Goal: Task Accomplishment & Management: Manage account settings

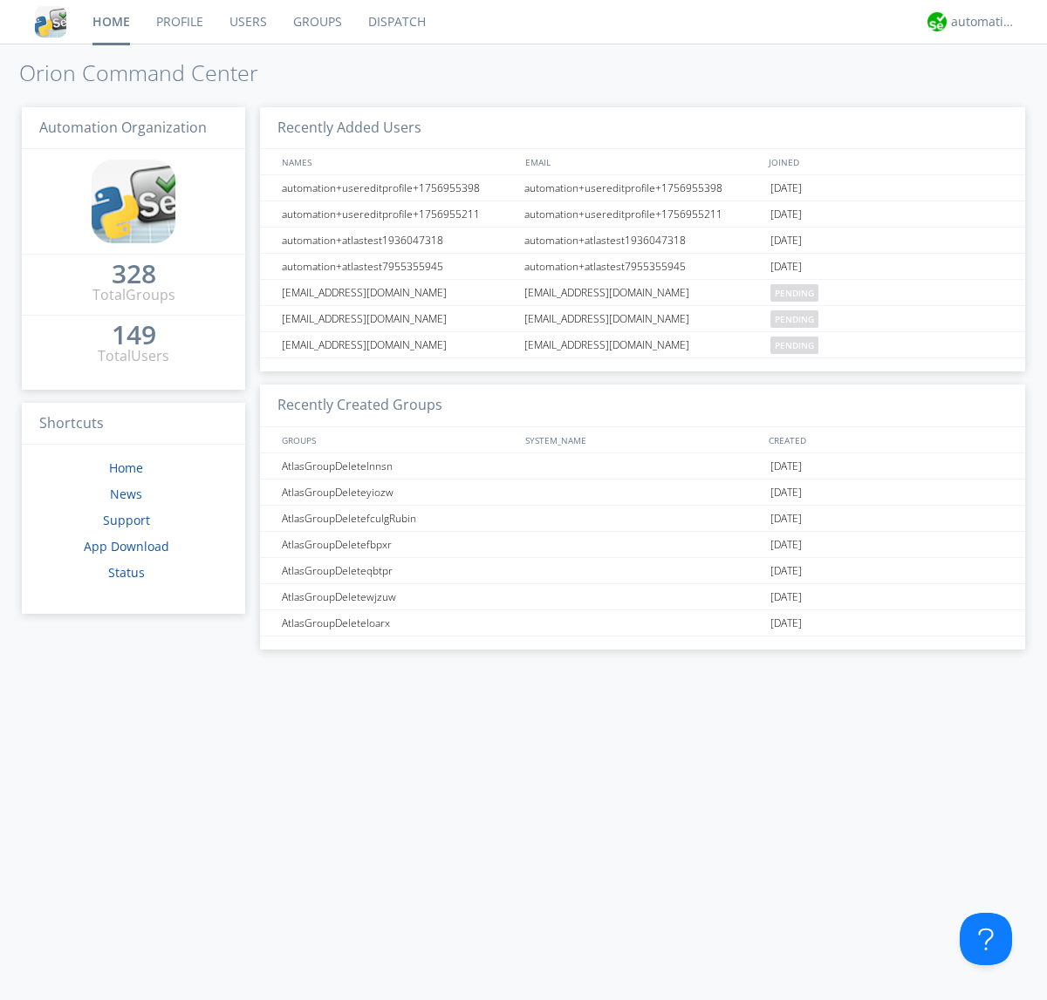
click at [247, 22] on link "Users" at bounding box center [248, 22] width 64 height 44
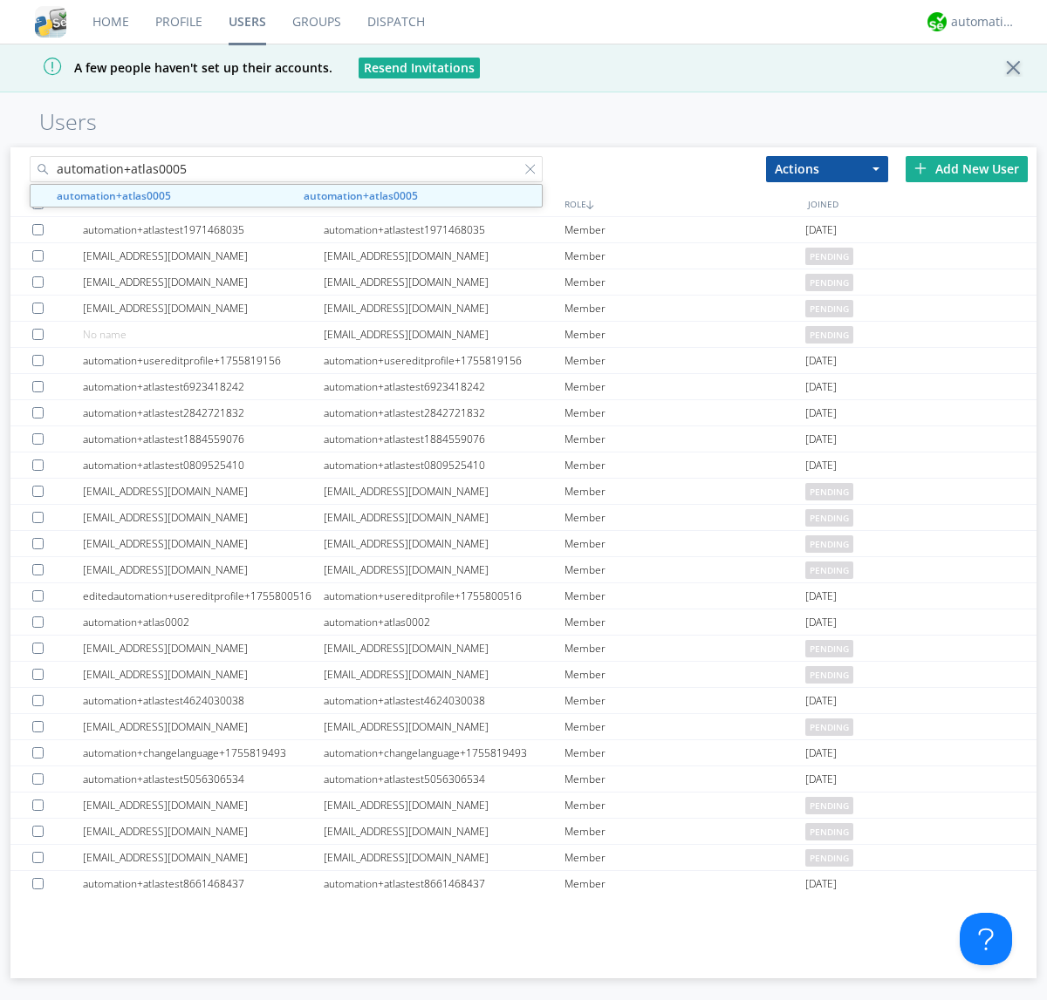
type input "automation+atlas0005"
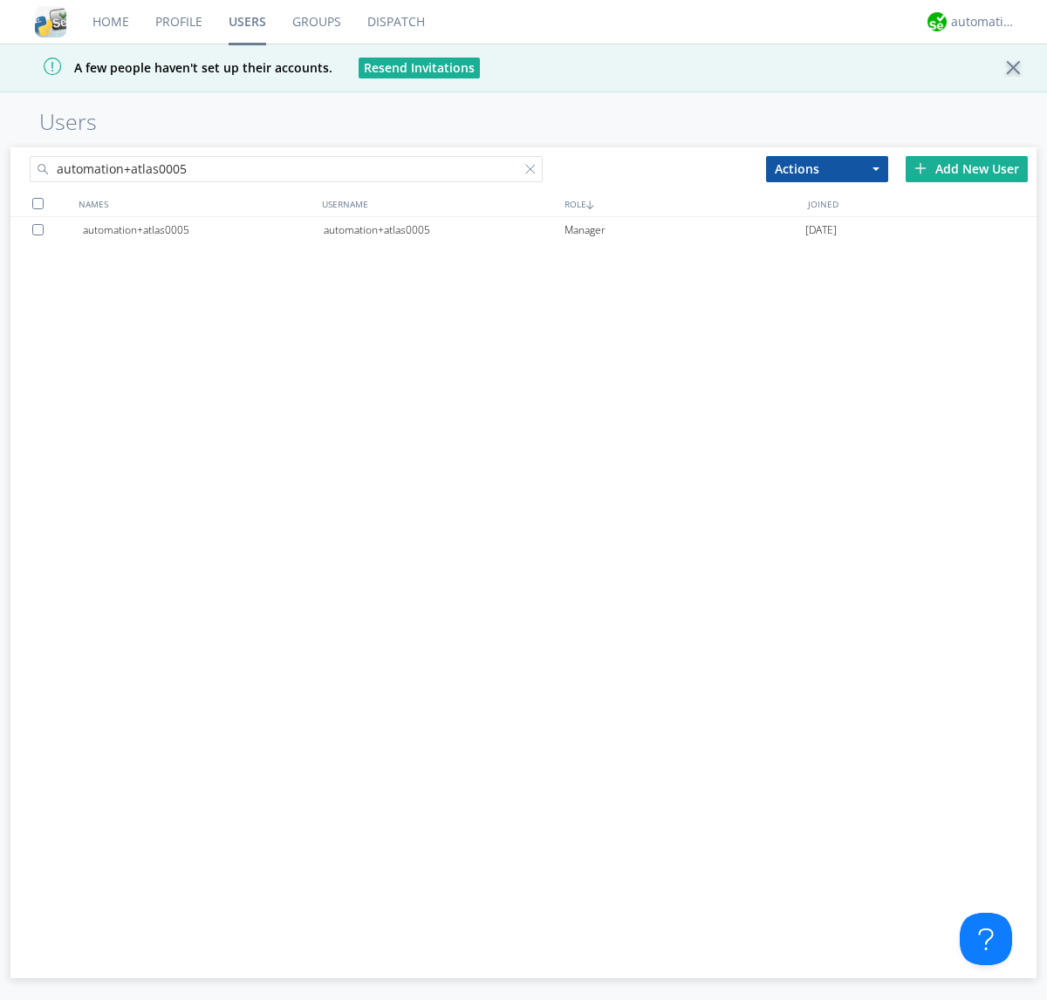
click at [443, 229] on div "automation+atlas0005" at bounding box center [444, 230] width 241 height 26
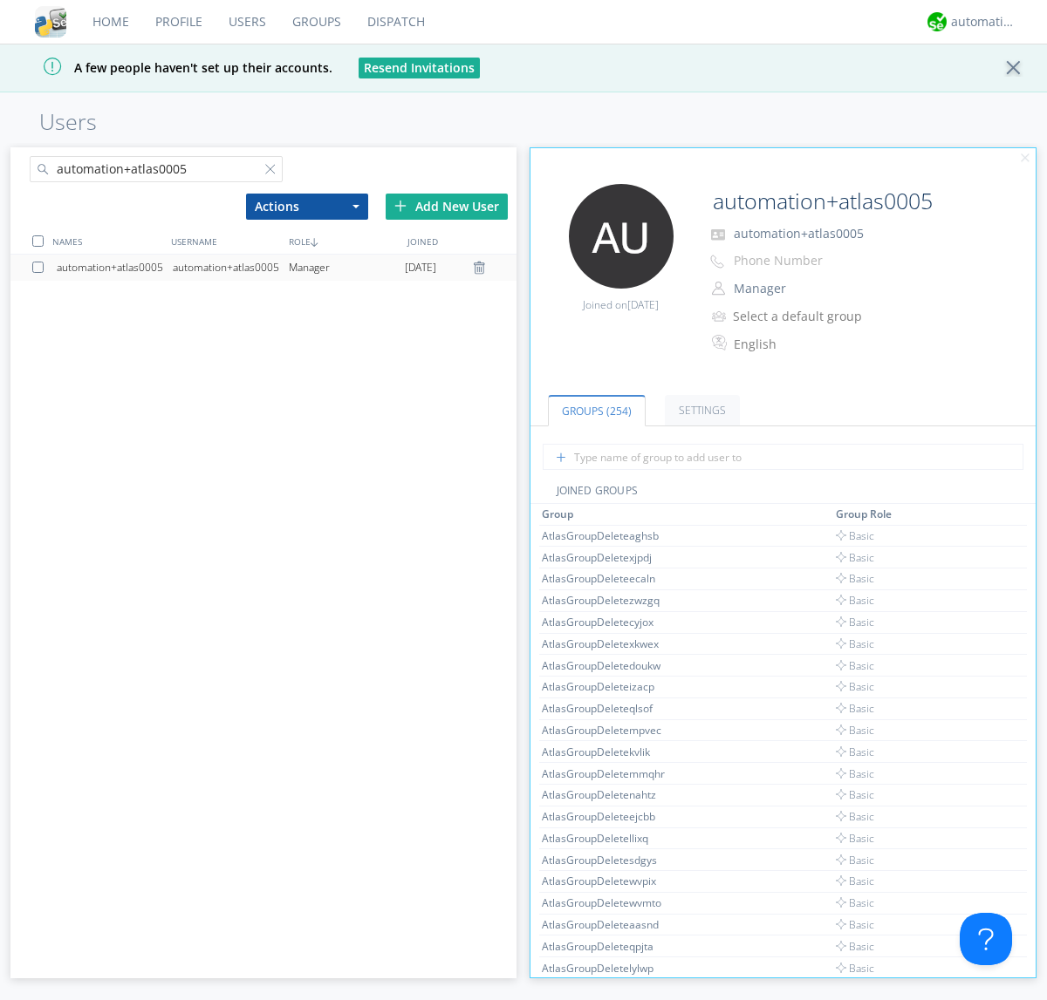
click at [700, 410] on link "Settings" at bounding box center [702, 410] width 75 height 31
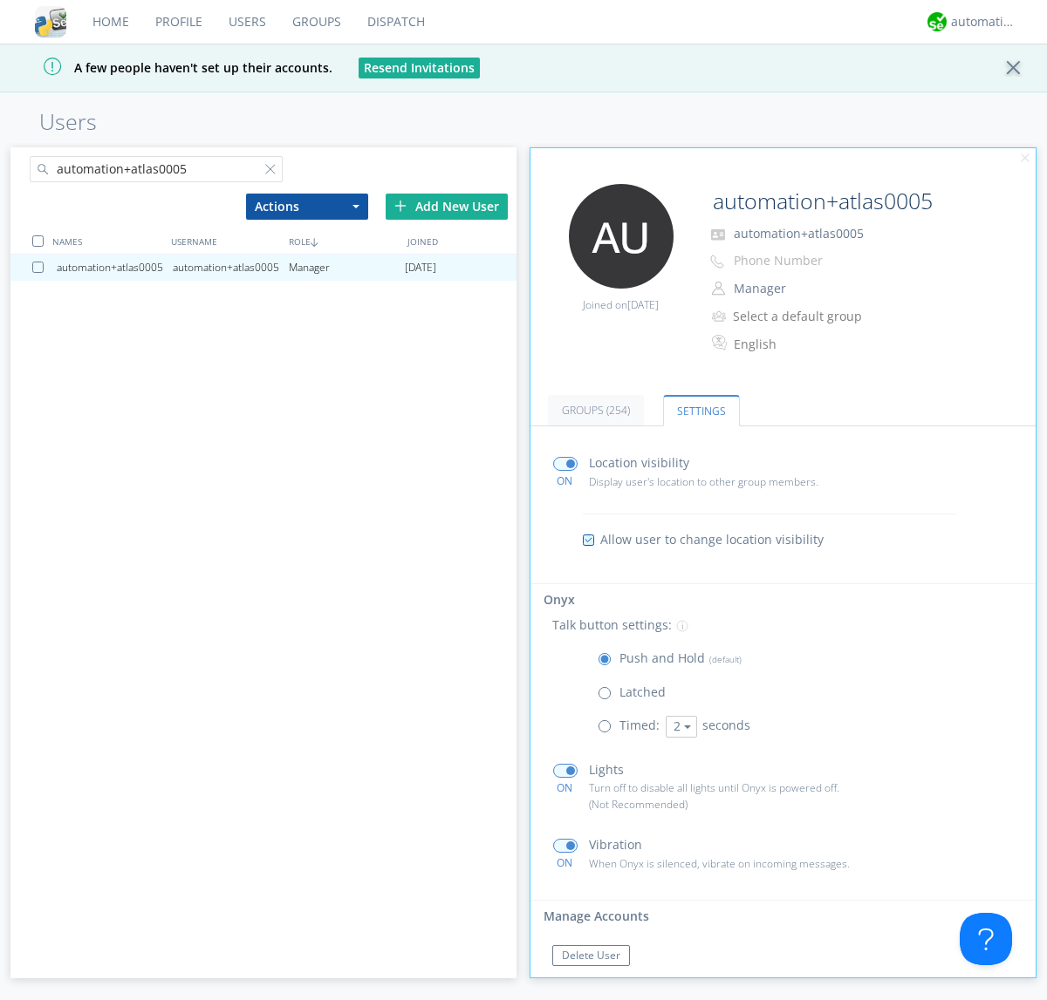
click at [608, 730] on span at bounding box center [608, 731] width 22 height 22
click at [0, 0] on input "radio" at bounding box center [0, 0] width 0 height 0
click at [679, 727] on button "2" at bounding box center [681, 727] width 31 height 22
click at [0, 0] on link "5" at bounding box center [0, 0] width 0 height 0
click at [679, 727] on button "5" at bounding box center [681, 727] width 31 height 22
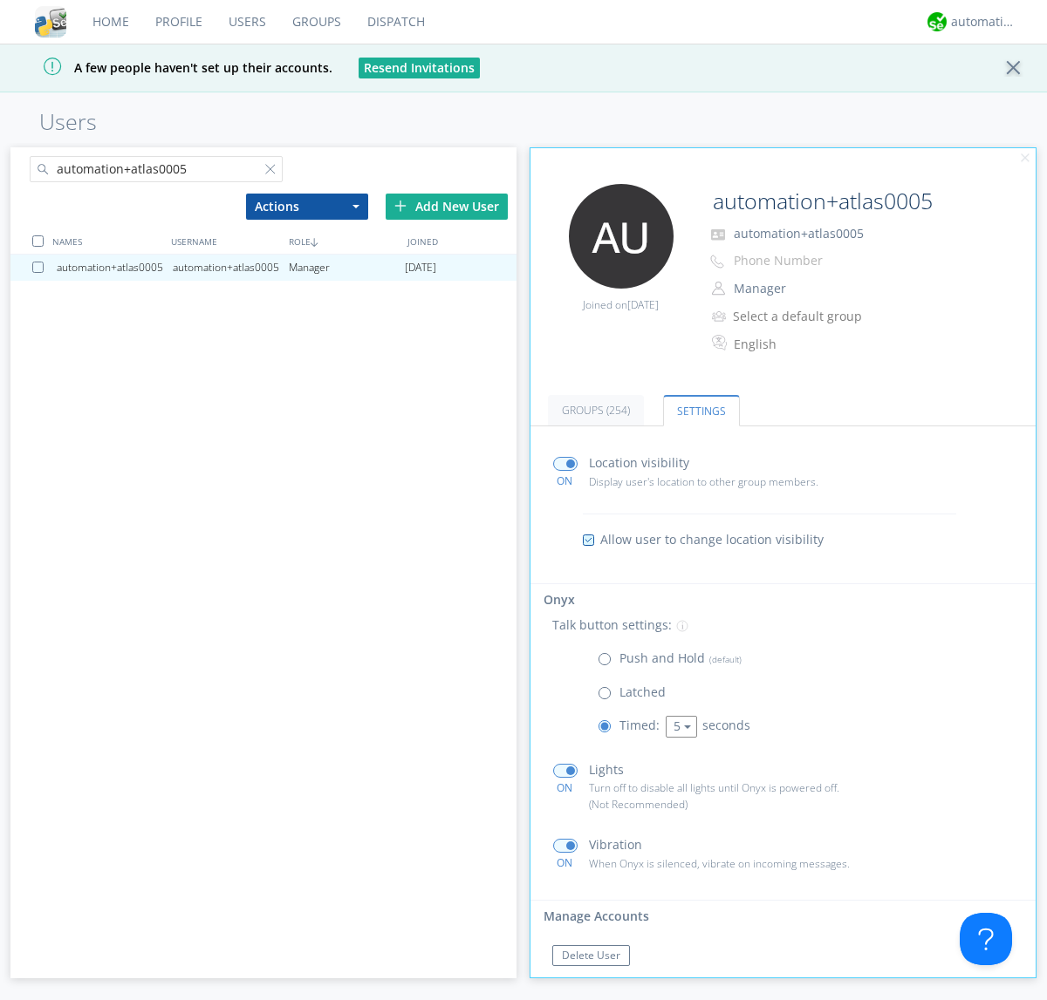
click at [0, 0] on link "3" at bounding box center [0, 0] width 0 height 0
click at [608, 663] on span at bounding box center [608, 663] width 22 height 22
click at [0, 0] on input "radio" at bounding box center [0, 0] width 0 height 0
